Goal: Transaction & Acquisition: Subscribe to service/newsletter

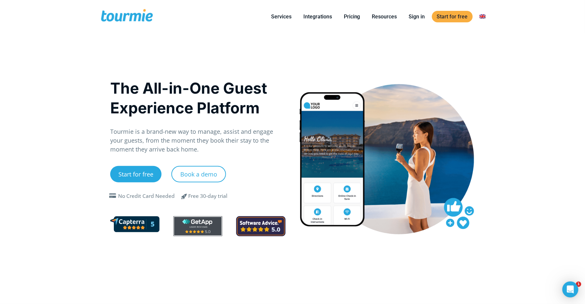
click at [354, 14] on link "Pricing" at bounding box center [352, 16] width 26 height 8
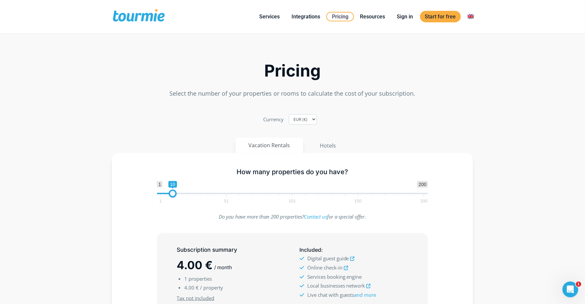
type input "9"
click at [169, 198] on span at bounding box center [171, 194] width 8 height 8
click at [194, 158] on div "How many properties do you have? 1 200 0 0 9 1 51 101 150 200 9 Do you have mor…" at bounding box center [292, 284] width 361 height 262
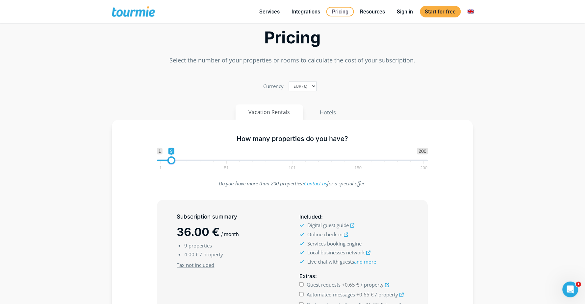
scroll to position [74, 0]
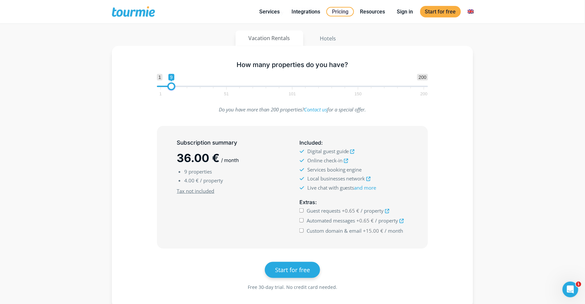
click at [302, 211] on input "Guest requests +0.65 € / property" at bounding box center [301, 211] width 4 height 4
click at [301, 220] on input "Automated messages +0.65 € / property" at bounding box center [301, 220] width 4 height 4
checkbox input "true"
click at [302, 230] on input "Custom domain & email +15.00 € / month" at bounding box center [301, 231] width 4 height 4
checkbox input "true"
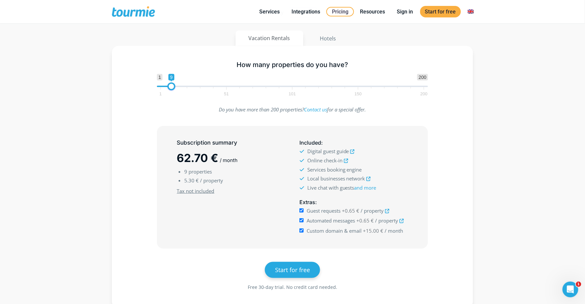
scroll to position [0, 0]
click at [451, 13] on link "Start for free" at bounding box center [440, 12] width 41 height 12
